Goal: Navigation & Orientation: Find specific page/section

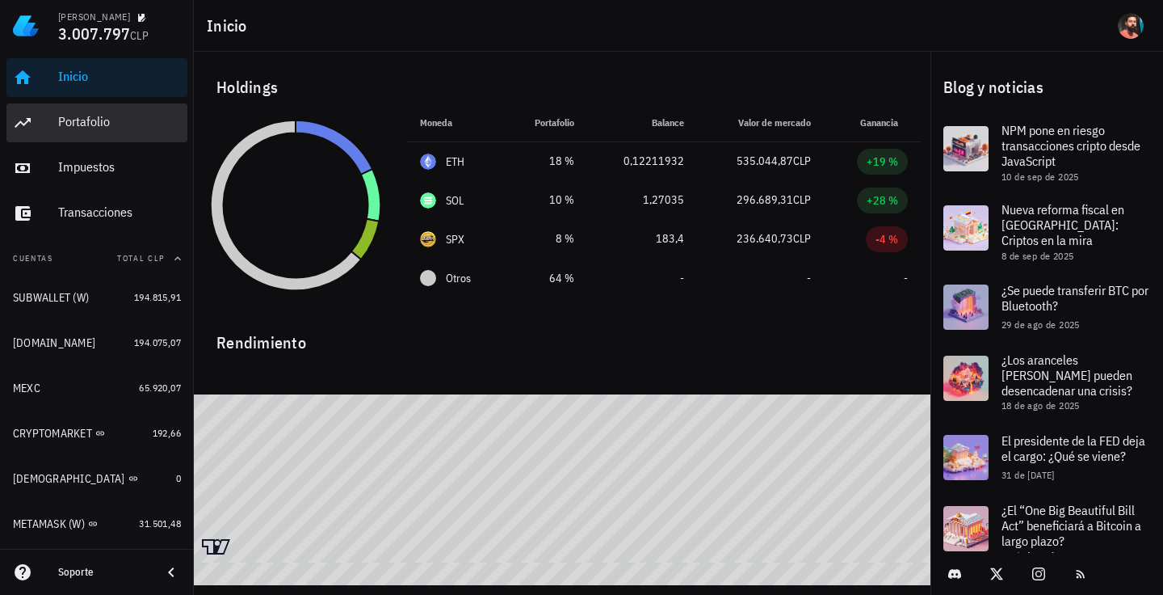
click at [86, 124] on div "Portafolio" at bounding box center [119, 121] width 123 height 15
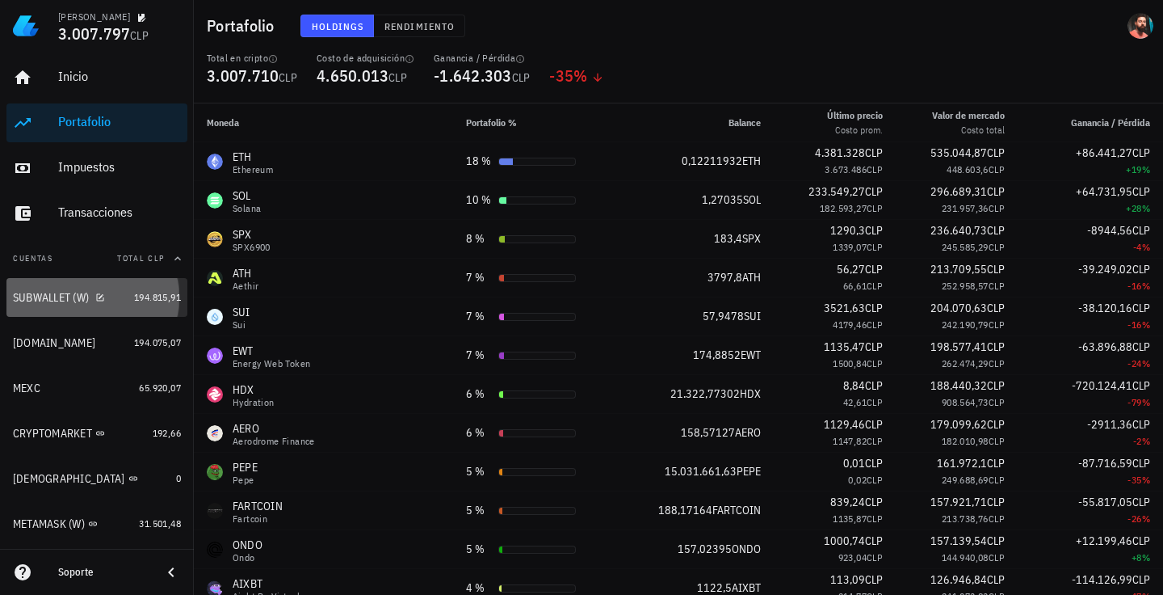
click at [113, 301] on div "SUBWALLET (W)" at bounding box center [70, 297] width 115 height 15
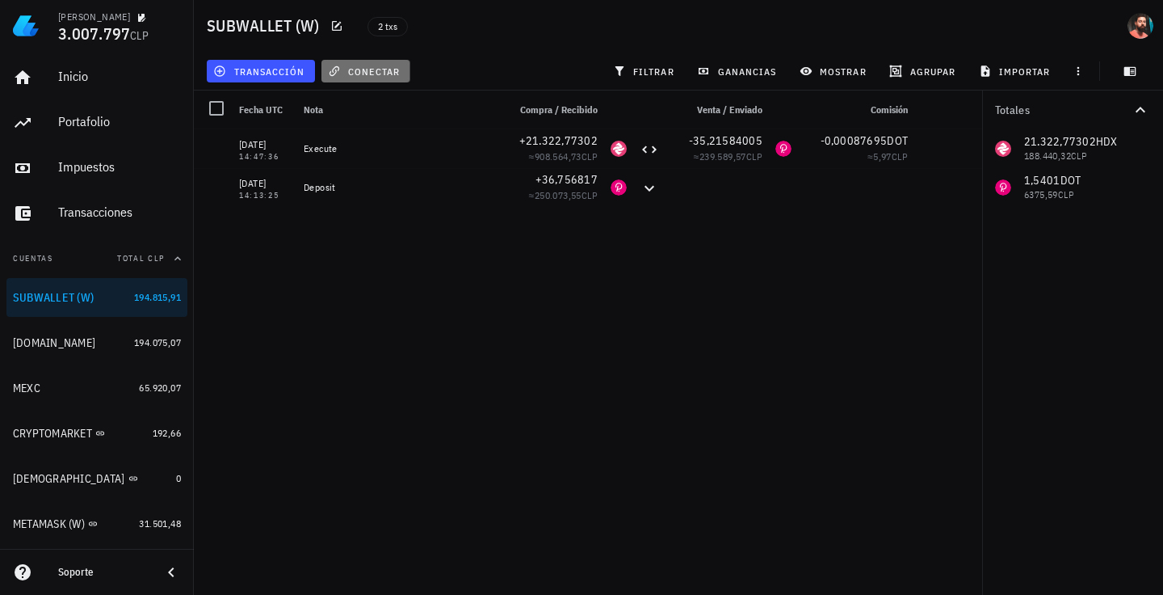
click at [356, 65] on span "conectar" at bounding box center [365, 71] width 69 height 13
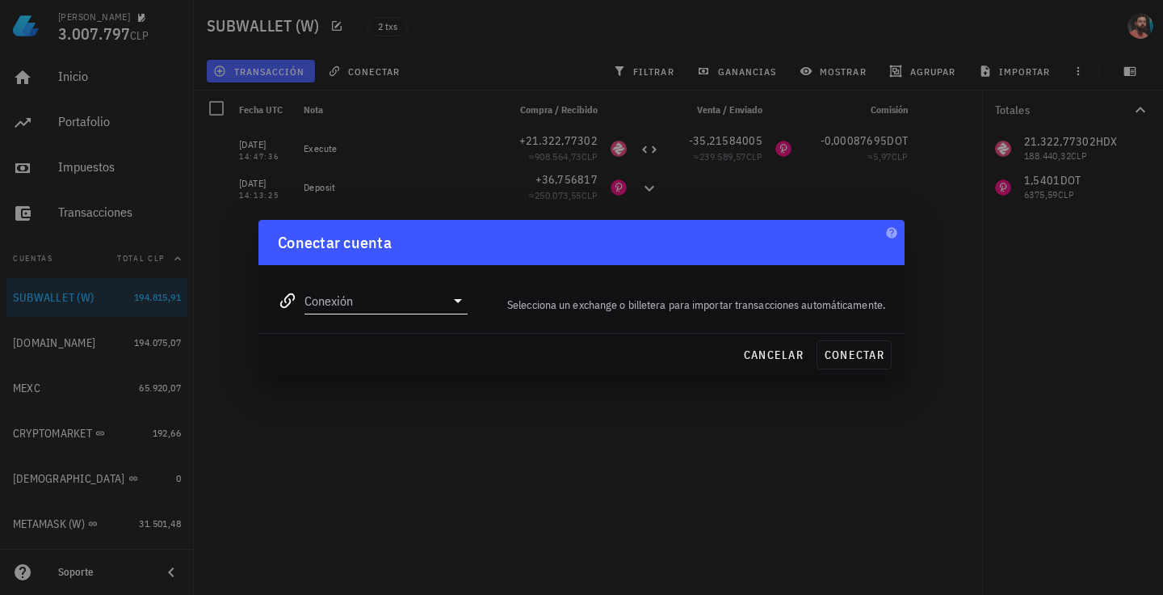
click at [341, 300] on input "Conexión" at bounding box center [375, 301] width 141 height 26
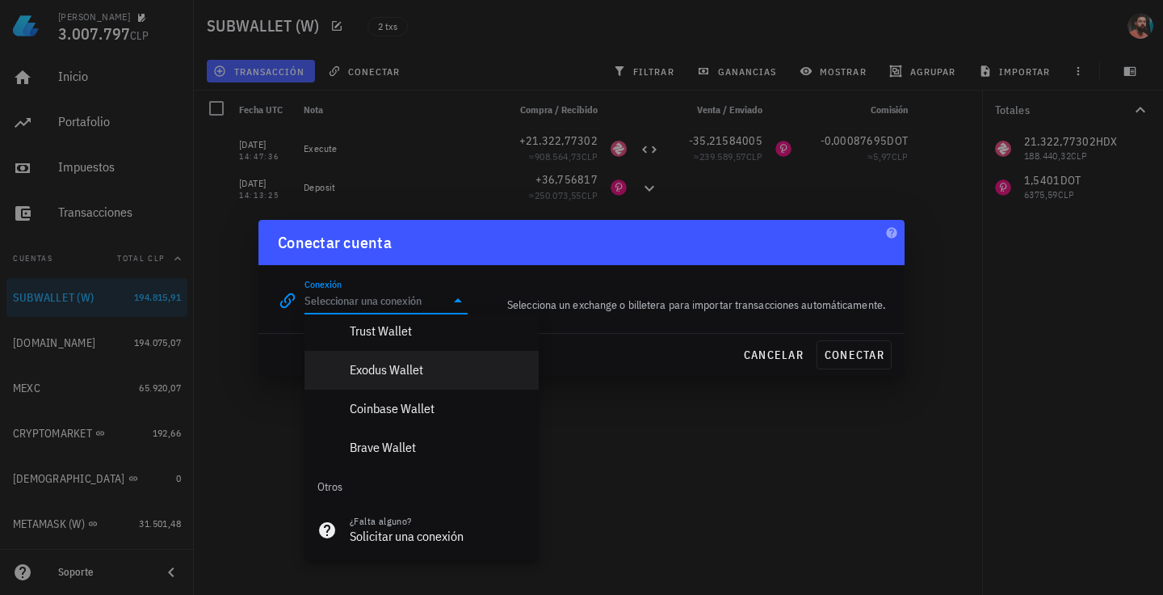
scroll to position [1134, 0]
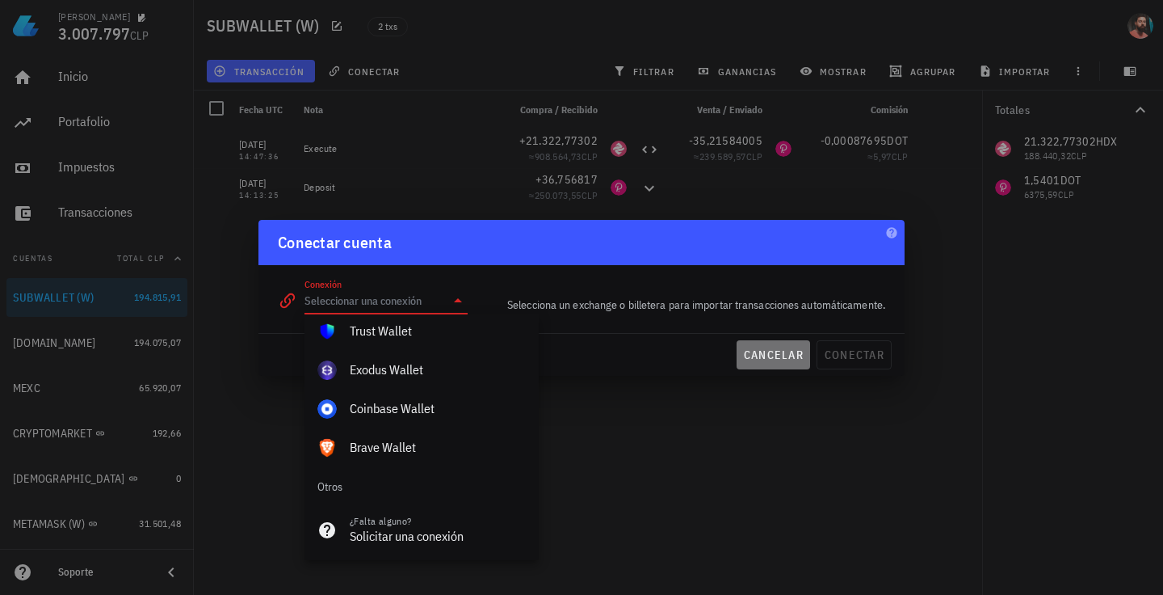
click at [764, 355] on span "cancelar" at bounding box center [773, 354] width 61 height 15
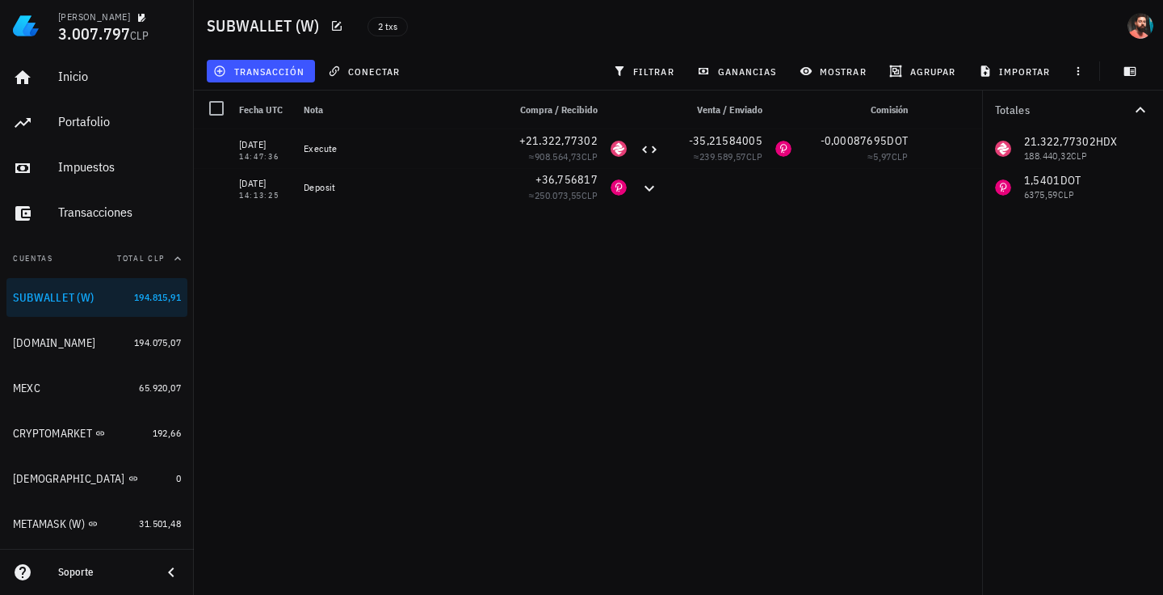
click at [752, 339] on div "[DATE] 14:47:36 Execute +21.322,77302 ≈ 908.564,73 CLP -35,21584005 ≈ 239.589,5…" at bounding box center [588, 355] width 789 height 452
